Goal: Information Seeking & Learning: Understand process/instructions

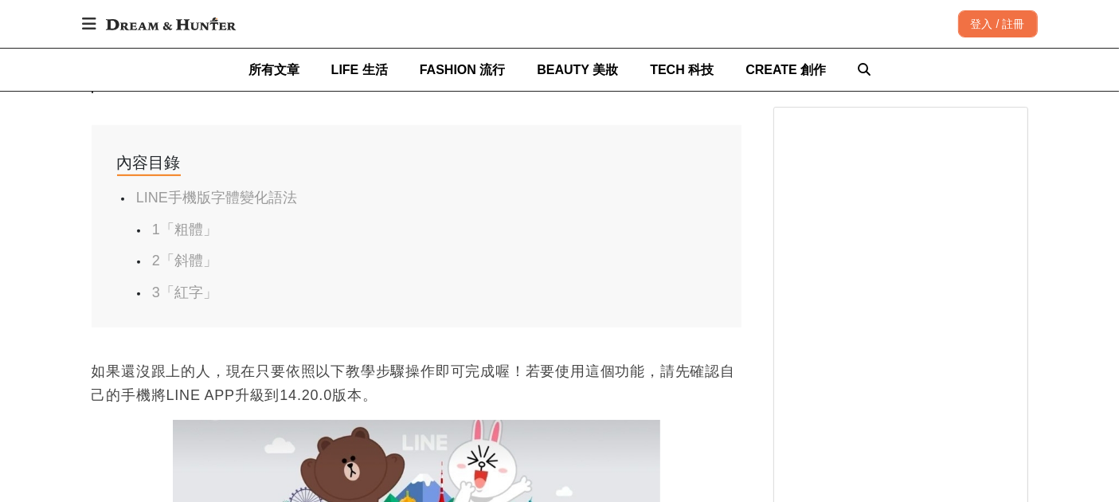
click at [169, 284] on link "3「紅字」" at bounding box center [184, 292] width 65 height 16
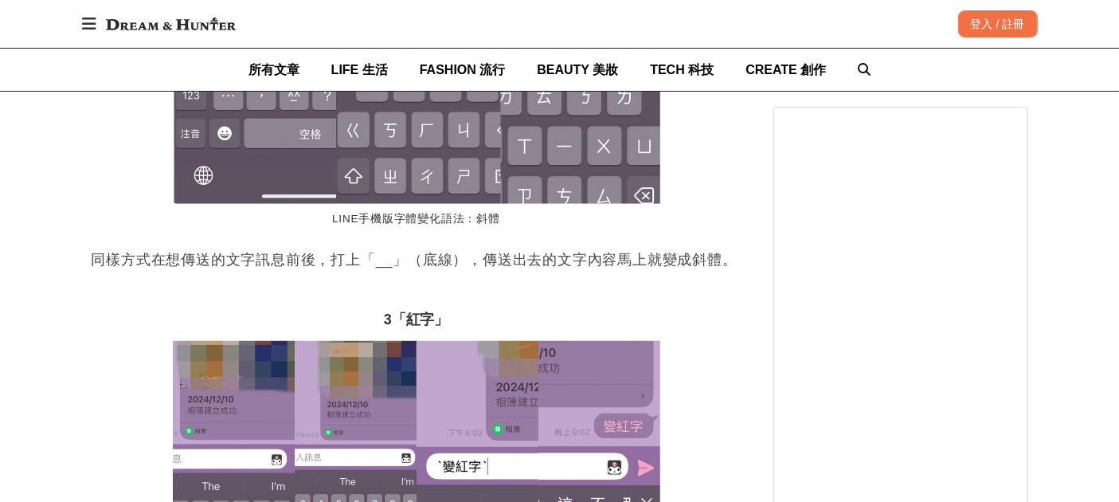
scroll to position [0, 1299]
drag, startPoint x: 359, startPoint y: 436, endPoint x: 351, endPoint y: 436, distance: 8.0
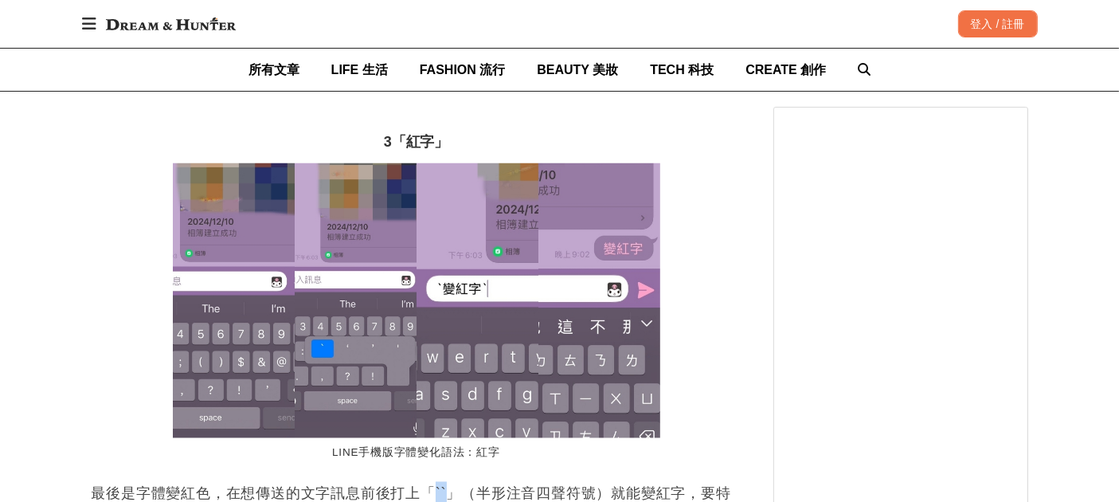
scroll to position [0, 650]
copy p "``"
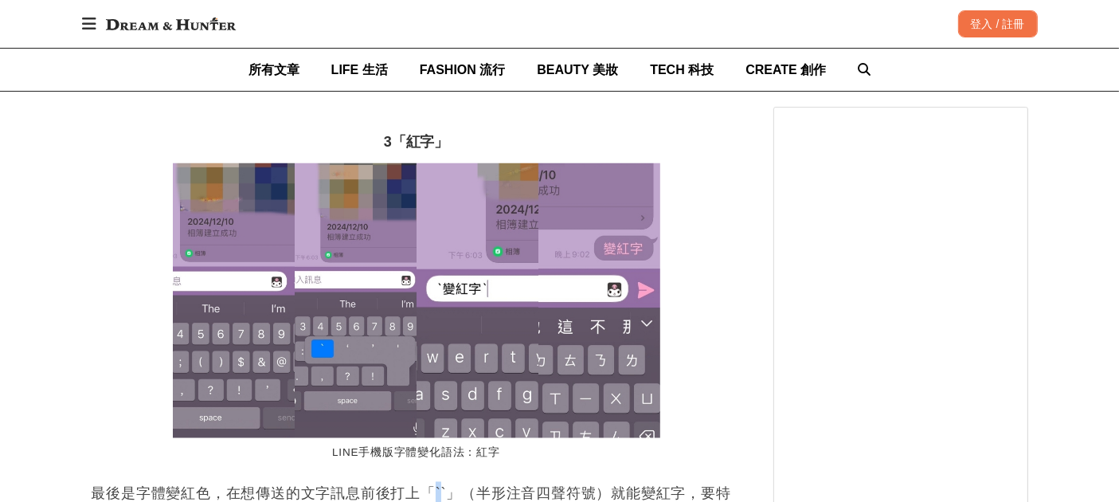
copy p "`"
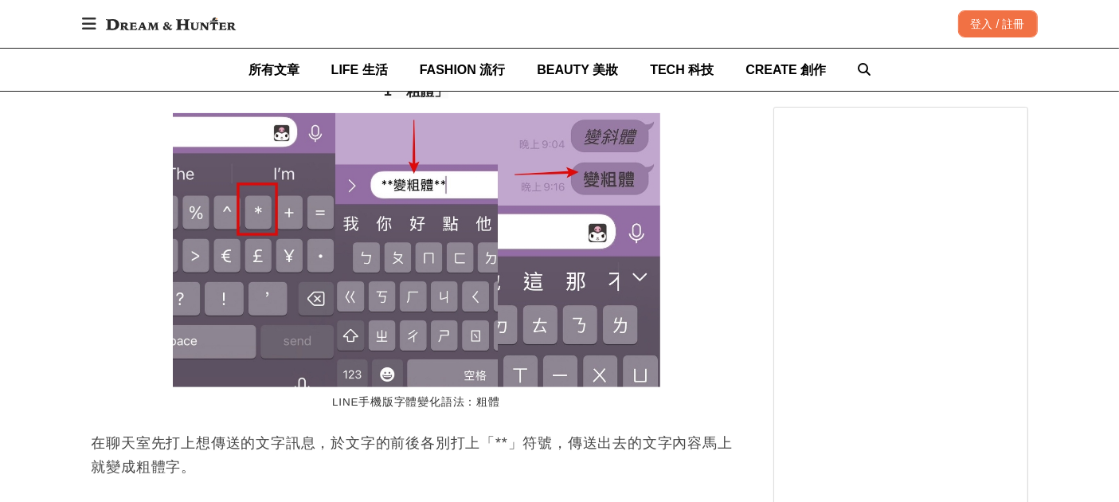
drag, startPoint x: 414, startPoint y: 298, endPoint x: 440, endPoint y: 311, distance: 29.2
click at [414, 431] on p "在聊天室先打上想傳送的文字訊息，於文字的前後各別打上「**」符號，傳送出去的文字內容馬上就變成粗體字。" at bounding box center [417, 455] width 650 height 48
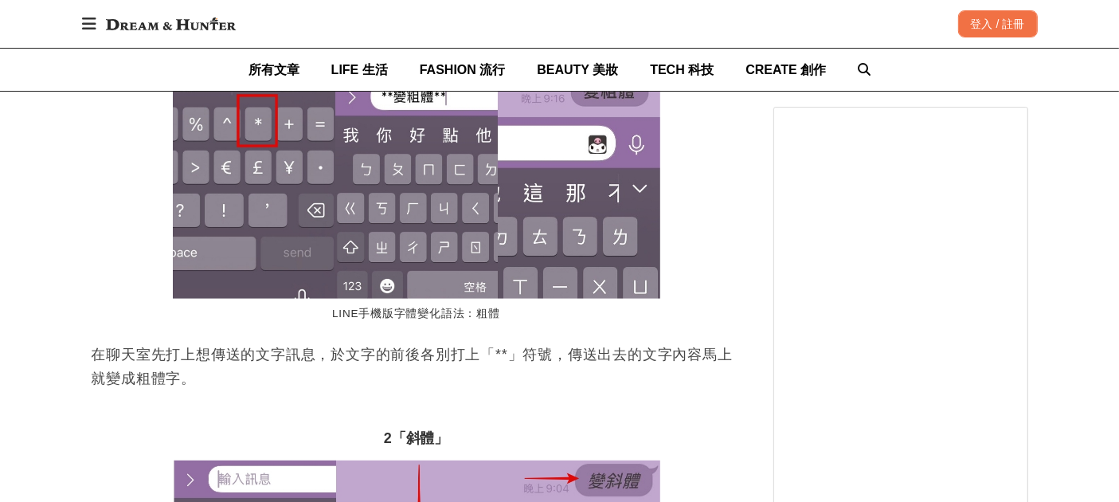
scroll to position [0, 0]
drag, startPoint x: 409, startPoint y: 206, endPoint x: 397, endPoint y: 205, distance: 12.0
click at [397, 342] on p "在聊天室先打上想傳送的文字訊息，於文字的前後各別打上「**」符號，傳送出去的文字內容馬上就變成粗體字。" at bounding box center [417, 366] width 650 height 48
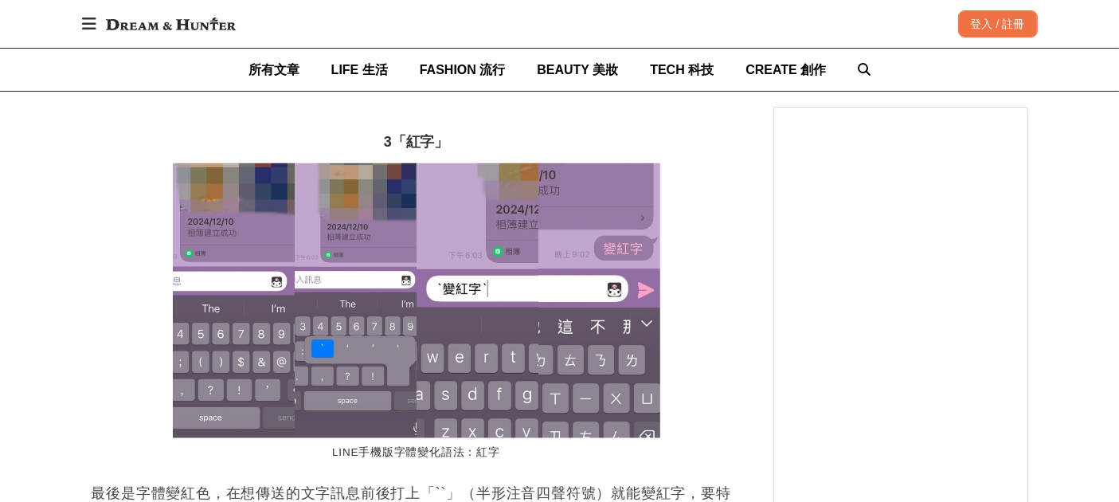
scroll to position [0, 650]
copy p "`"
